Goal: Transaction & Acquisition: Purchase product/service

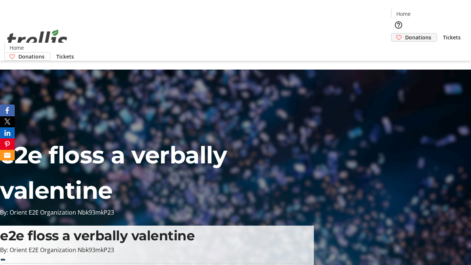
click at [405, 33] on span "Donations" at bounding box center [418, 37] width 26 height 8
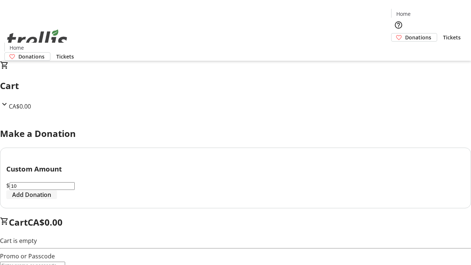
click at [51, 199] on span "Add Donation" at bounding box center [31, 194] width 39 height 9
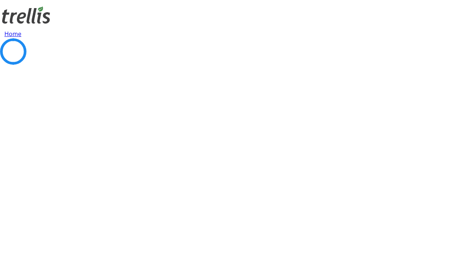
select select "CA"
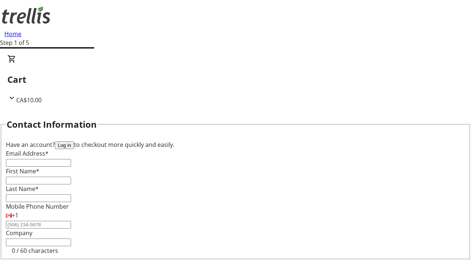
click at [74, 141] on button "Log in" at bounding box center [64, 145] width 19 height 8
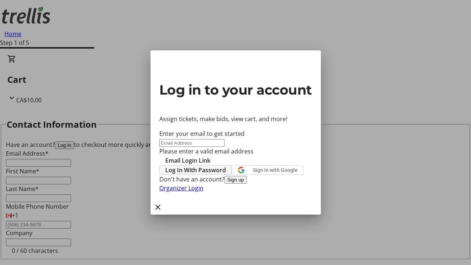
click at [226, 166] on span "Log In With Password" at bounding box center [195, 170] width 61 height 9
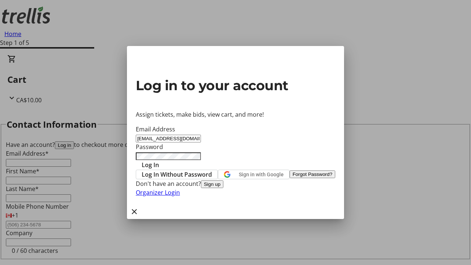
type input "[EMAIL_ADDRESS][DOMAIN_NAME]"
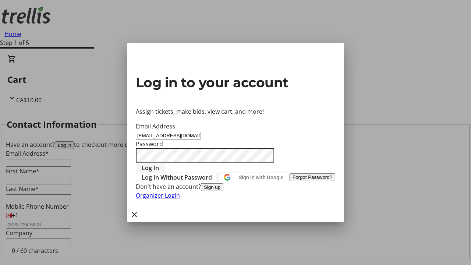
click at [159, 163] on span "Log In" at bounding box center [150, 167] width 17 height 9
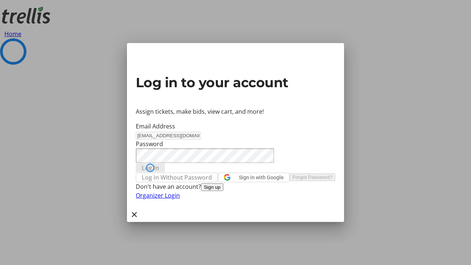
select select "CA"
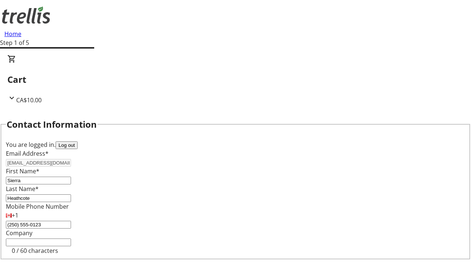
select select "CA"
type input "[STREET_ADDRESS][PERSON_NAME]"
type input "Kelowna"
select select "BC"
type input "Kelowna"
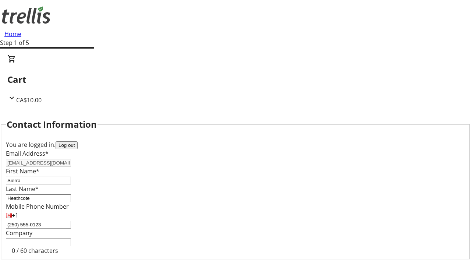
type input "V1Y 0C2"
